Goal: Find specific page/section: Find specific page/section

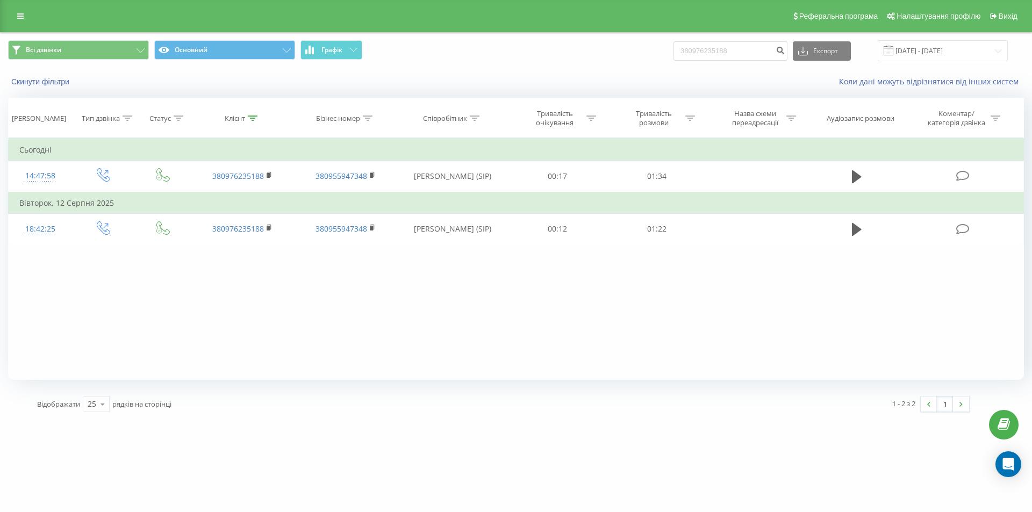
click at [3, 21] on div "Реферальна програма Налаштування профілю Вихід" at bounding box center [516, 16] width 1032 height 32
click at [16, 16] on link at bounding box center [20, 16] width 19 height 15
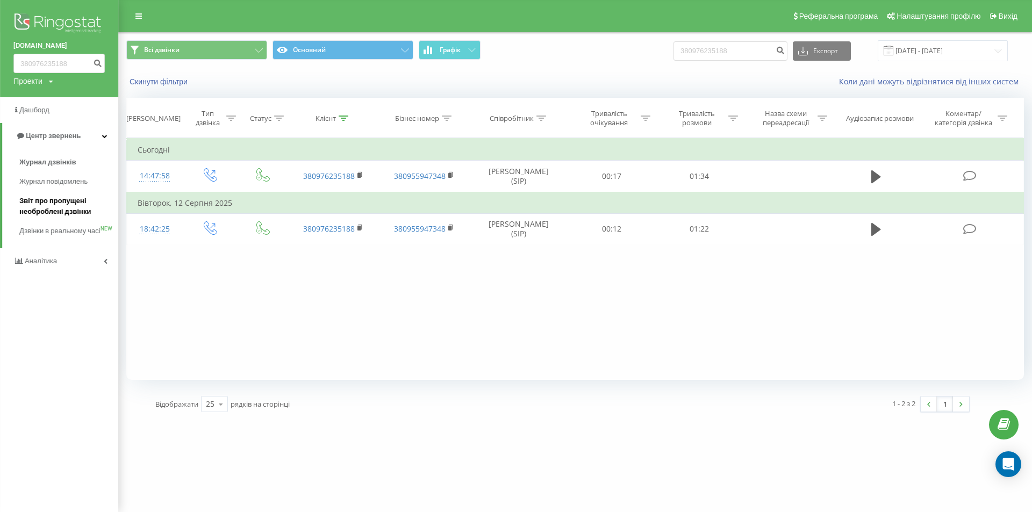
click at [52, 207] on span "Звіт про пропущені необроблені дзвінки" at bounding box center [66, 207] width 94 height 22
